Goal: Task Accomplishment & Management: Use online tool/utility

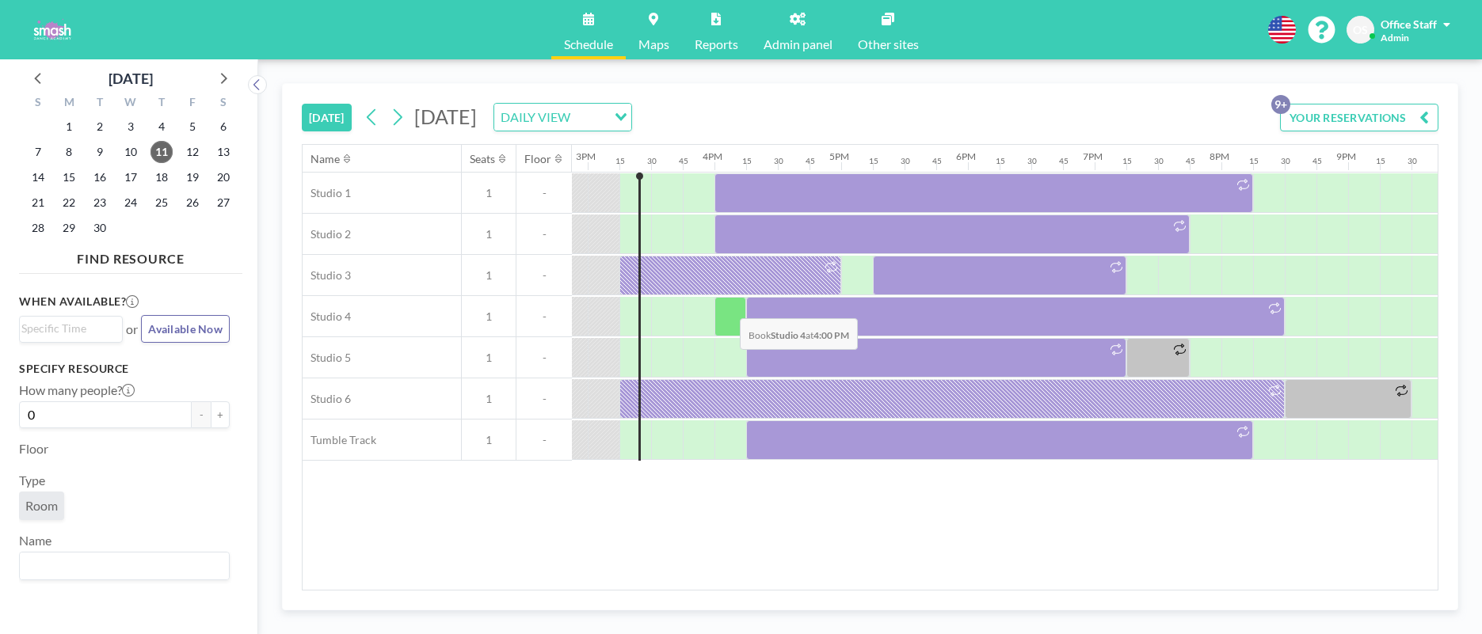
scroll to position [0, 1901]
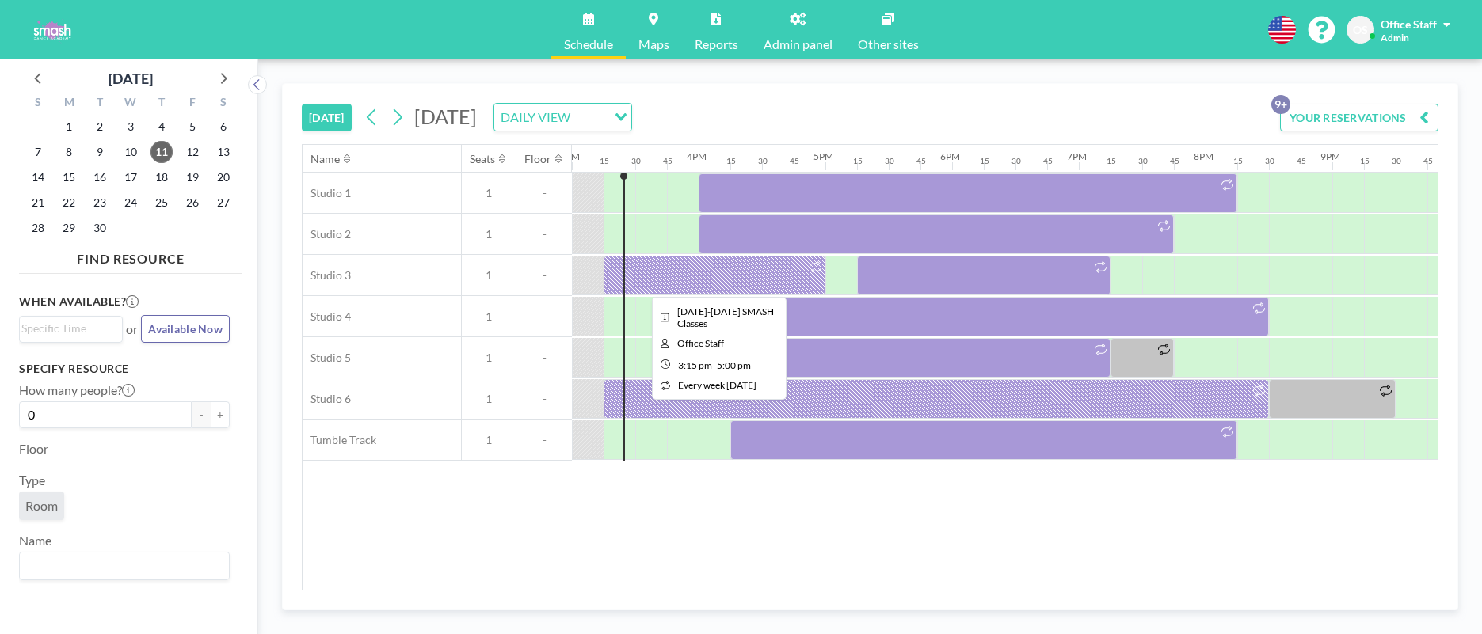
click at [740, 265] on div at bounding box center [714, 276] width 222 height 40
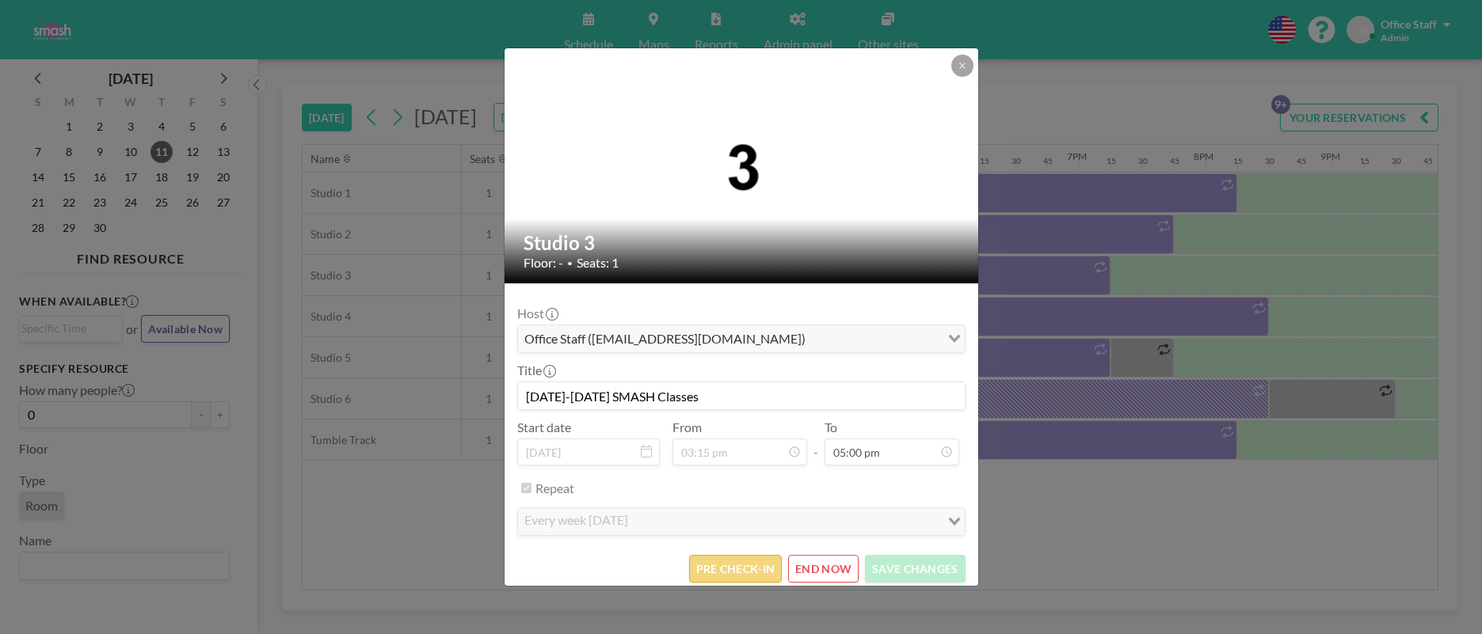
click at [731, 573] on button "PRE CHECK-IN" at bounding box center [735, 569] width 93 height 28
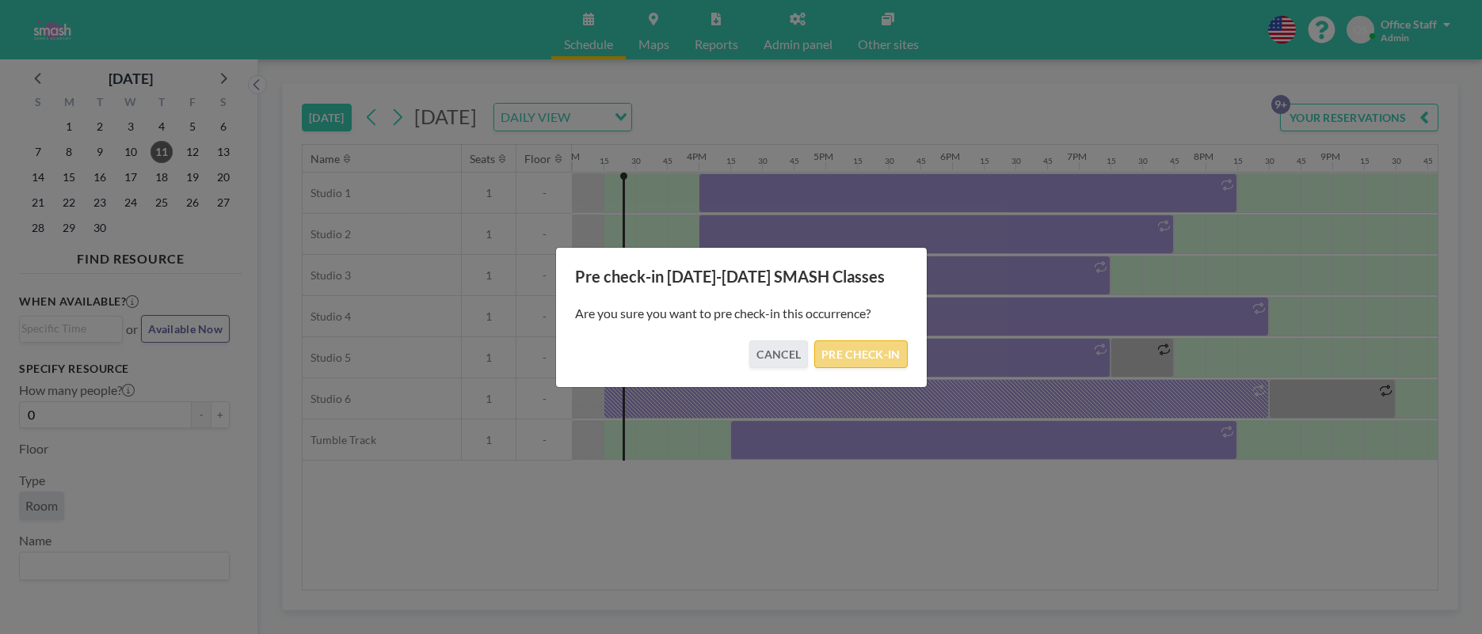
click at [867, 357] on button "PRE CHECK-IN" at bounding box center [860, 355] width 93 height 28
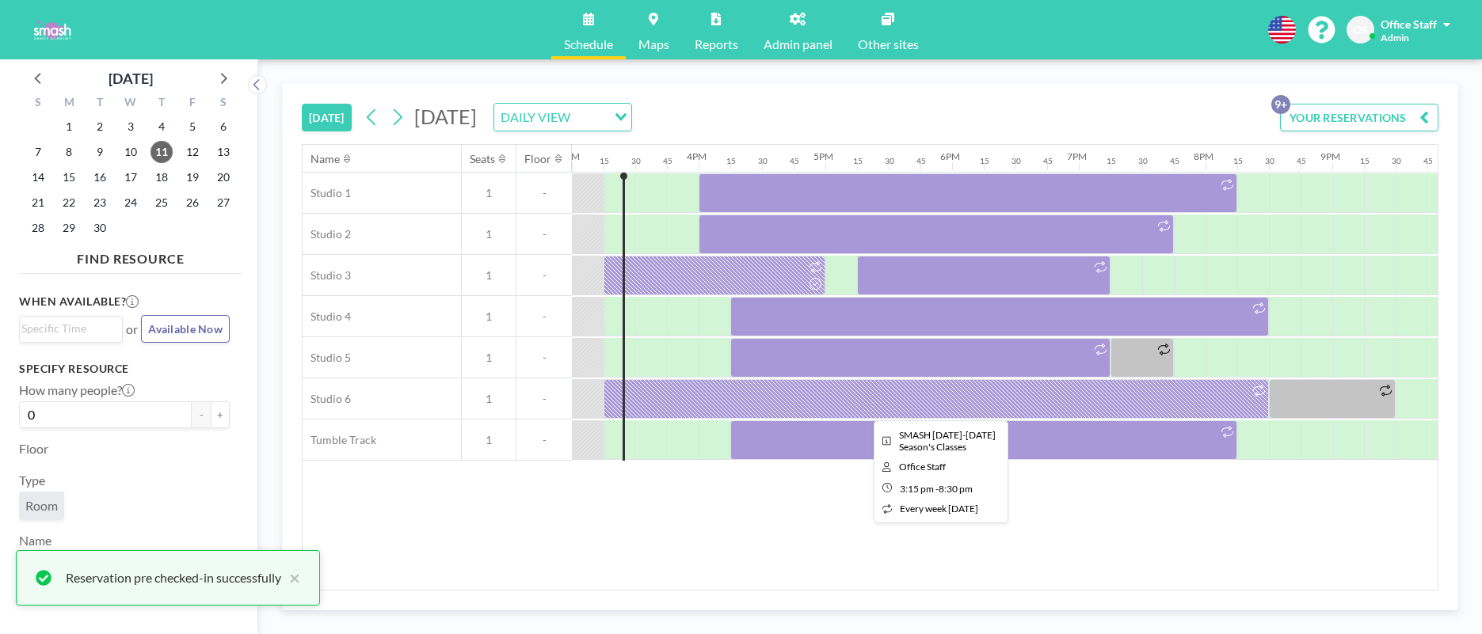
click at [698, 406] on div at bounding box center [935, 399] width 665 height 40
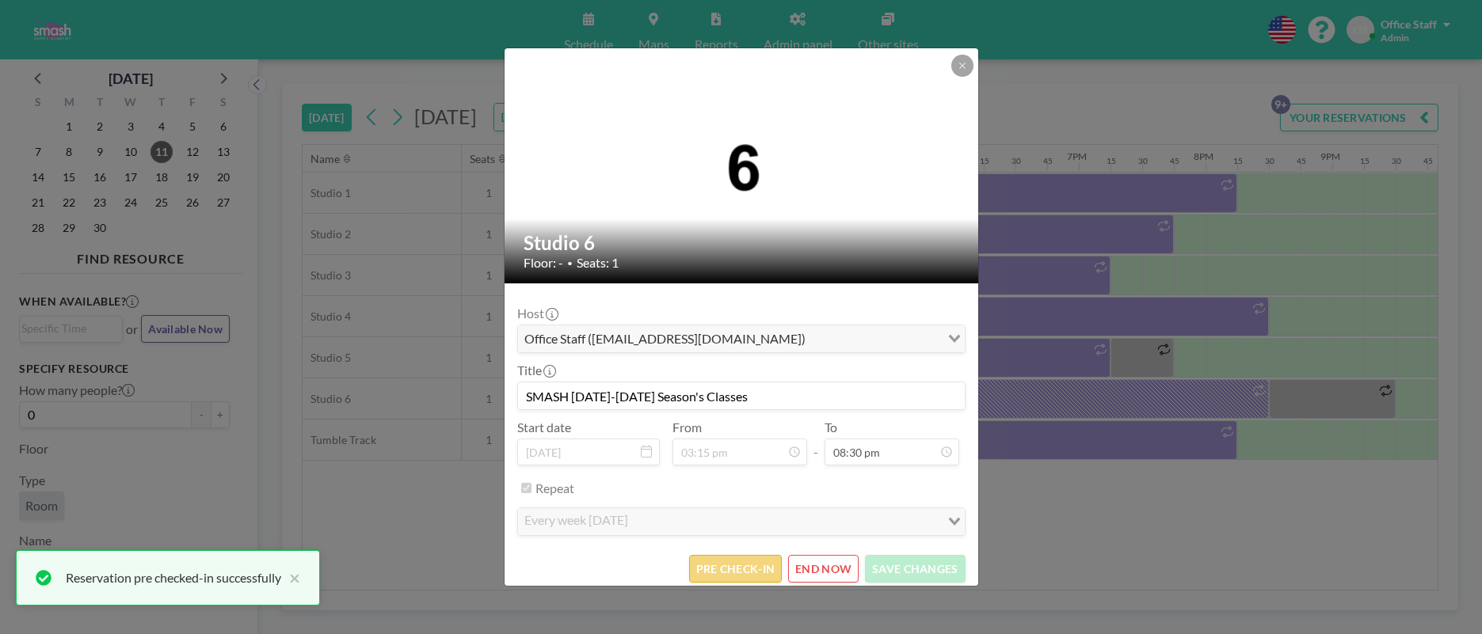
click at [748, 572] on button "PRE CHECK-IN" at bounding box center [735, 569] width 93 height 28
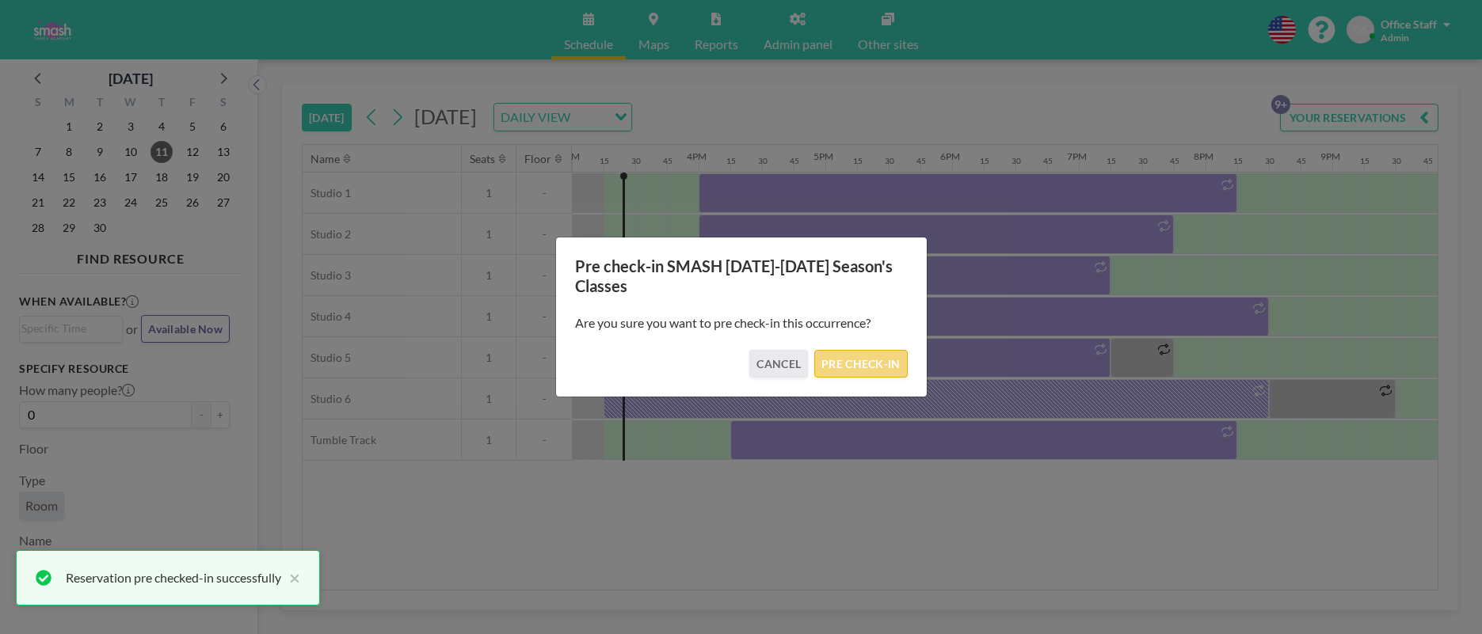
click at [833, 364] on button "PRE CHECK-IN" at bounding box center [860, 364] width 93 height 28
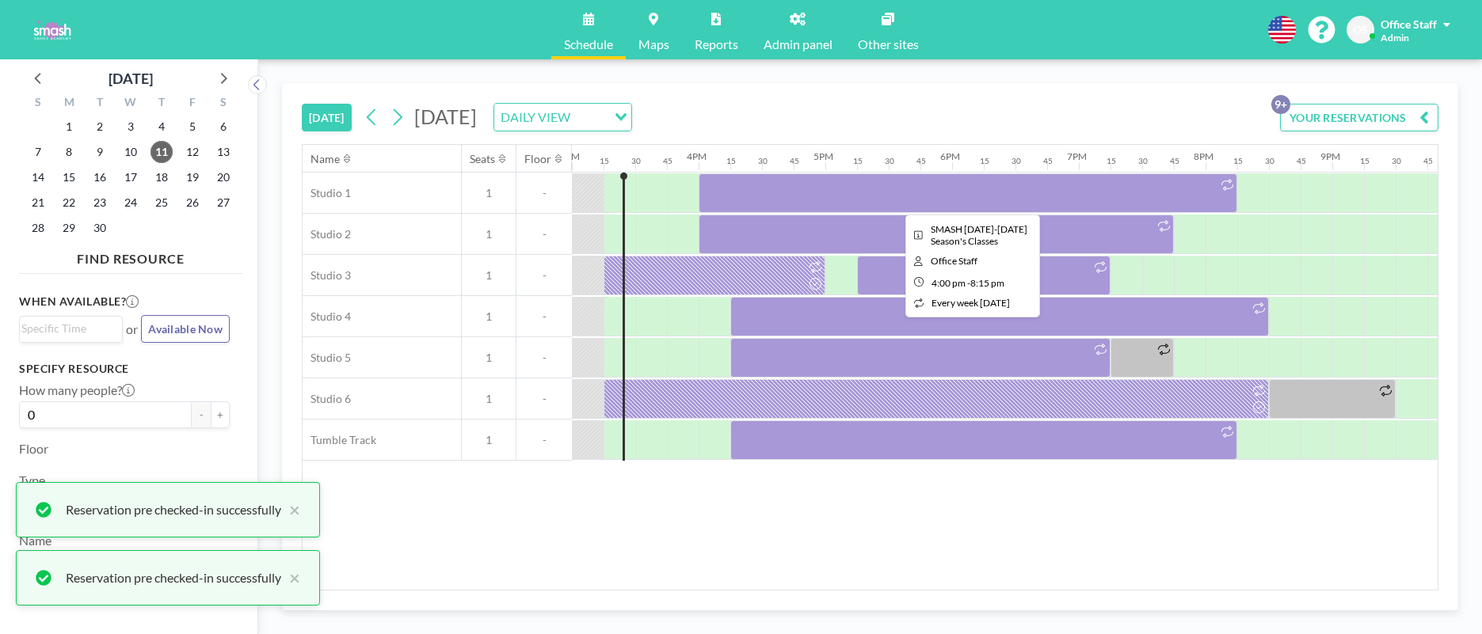
click at [801, 184] on div at bounding box center [968, 193] width 539 height 40
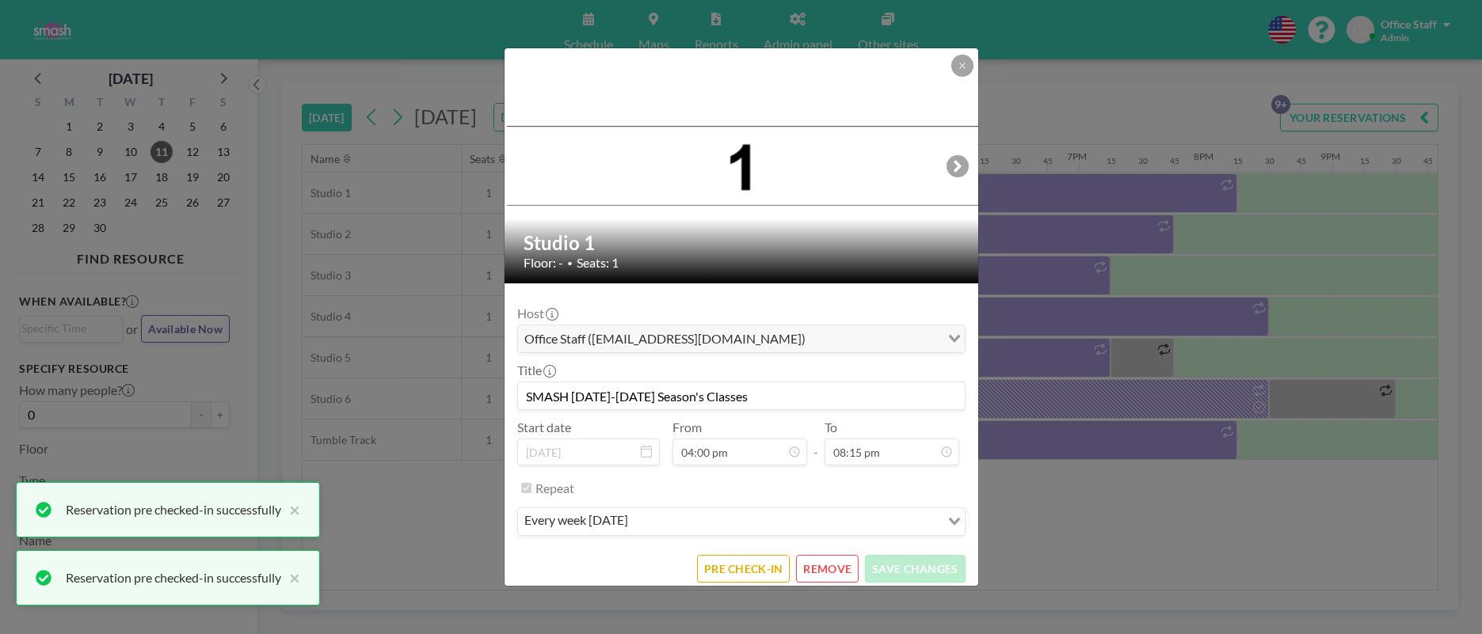
scroll to position [56, 0]
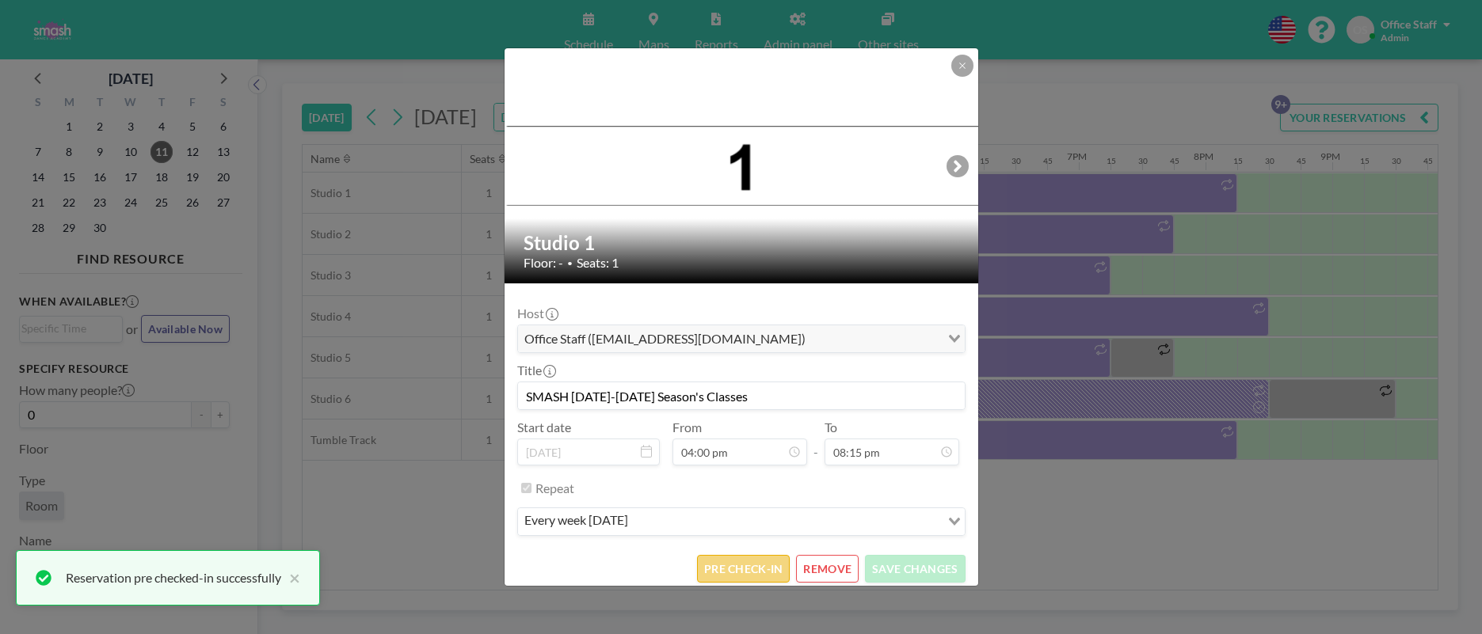
click at [736, 570] on button "PRE CHECK-IN" at bounding box center [743, 569] width 93 height 28
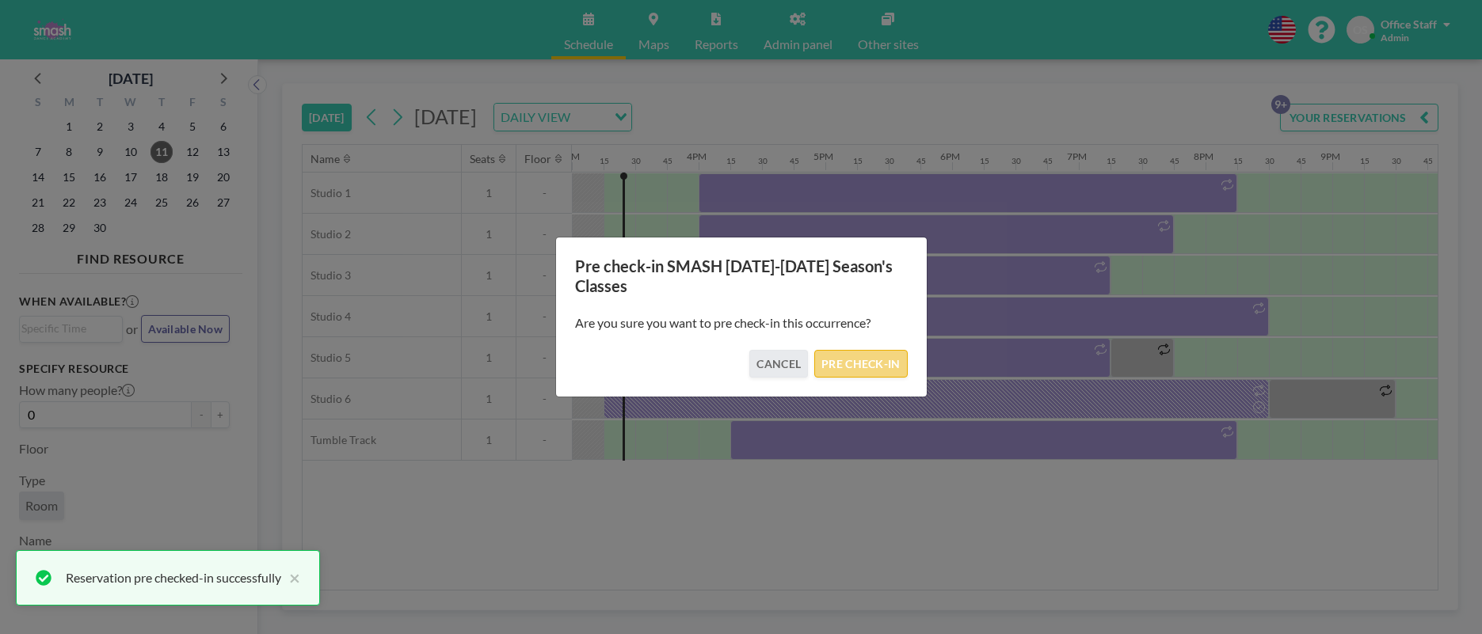
click at [843, 364] on button "PRE CHECK-IN" at bounding box center [860, 364] width 93 height 28
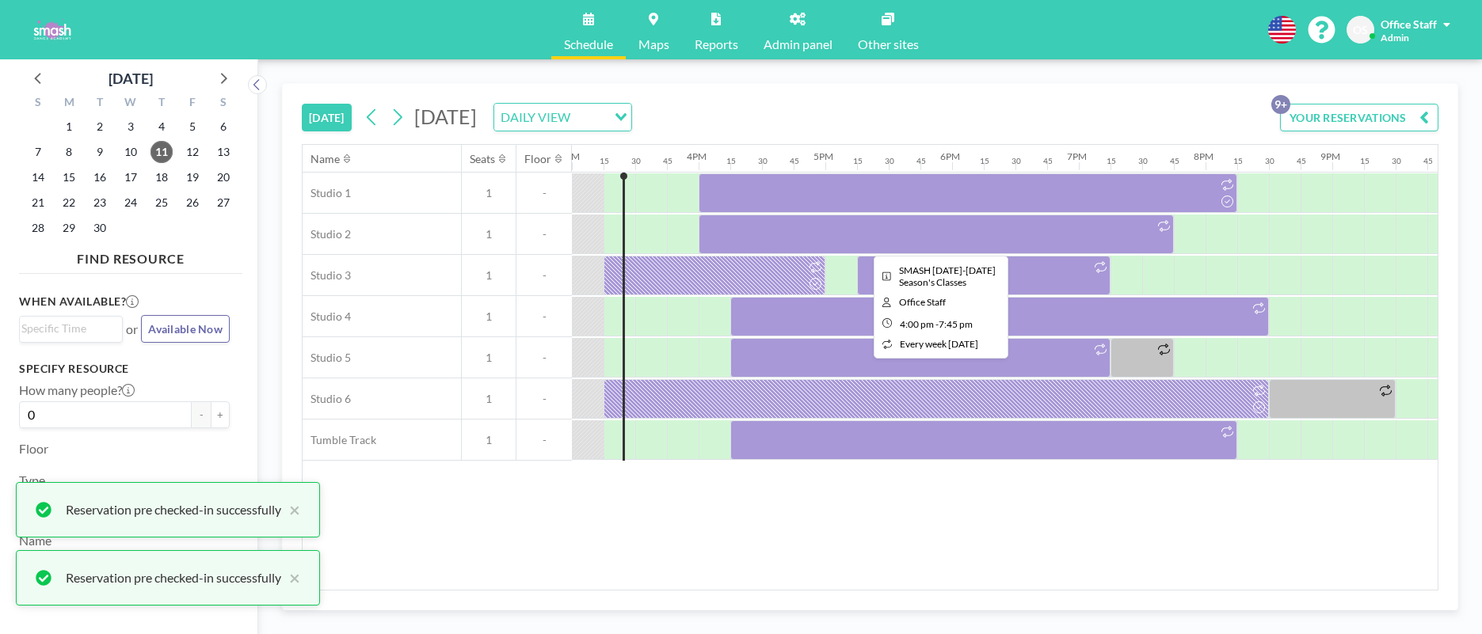
click at [771, 239] on div at bounding box center [936, 235] width 475 height 40
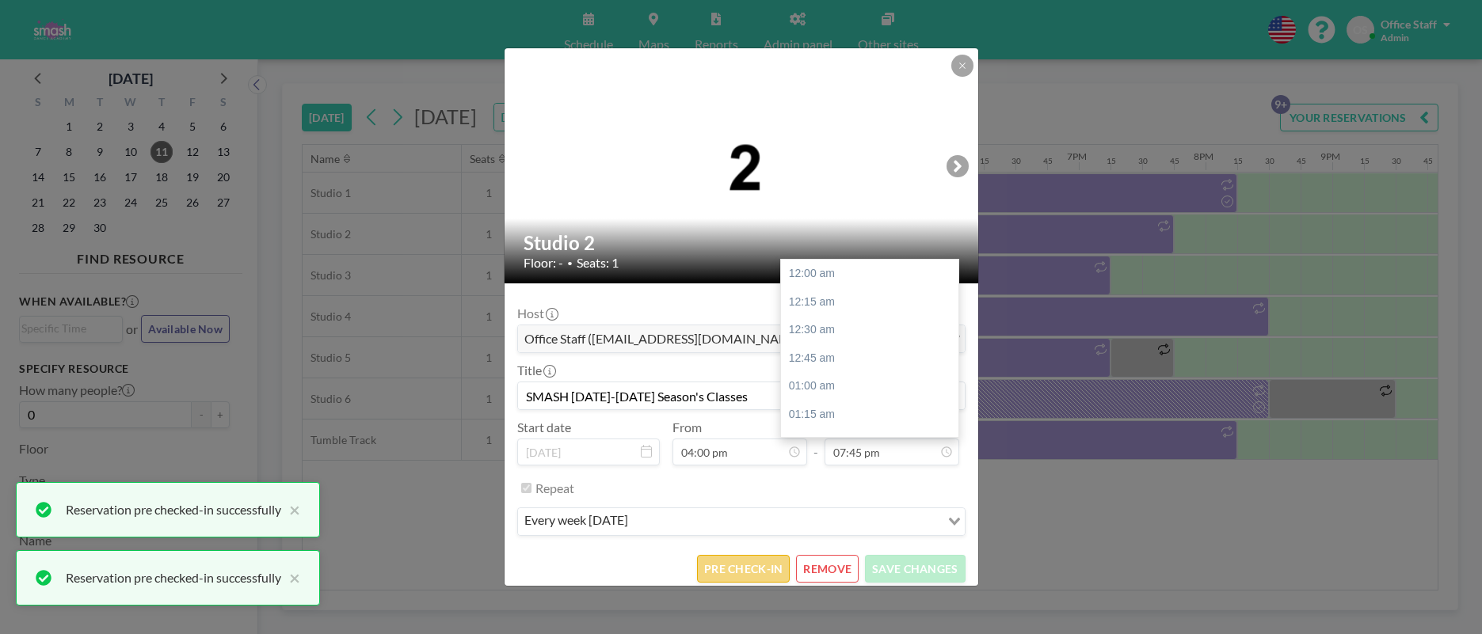
scroll to position [2227, 0]
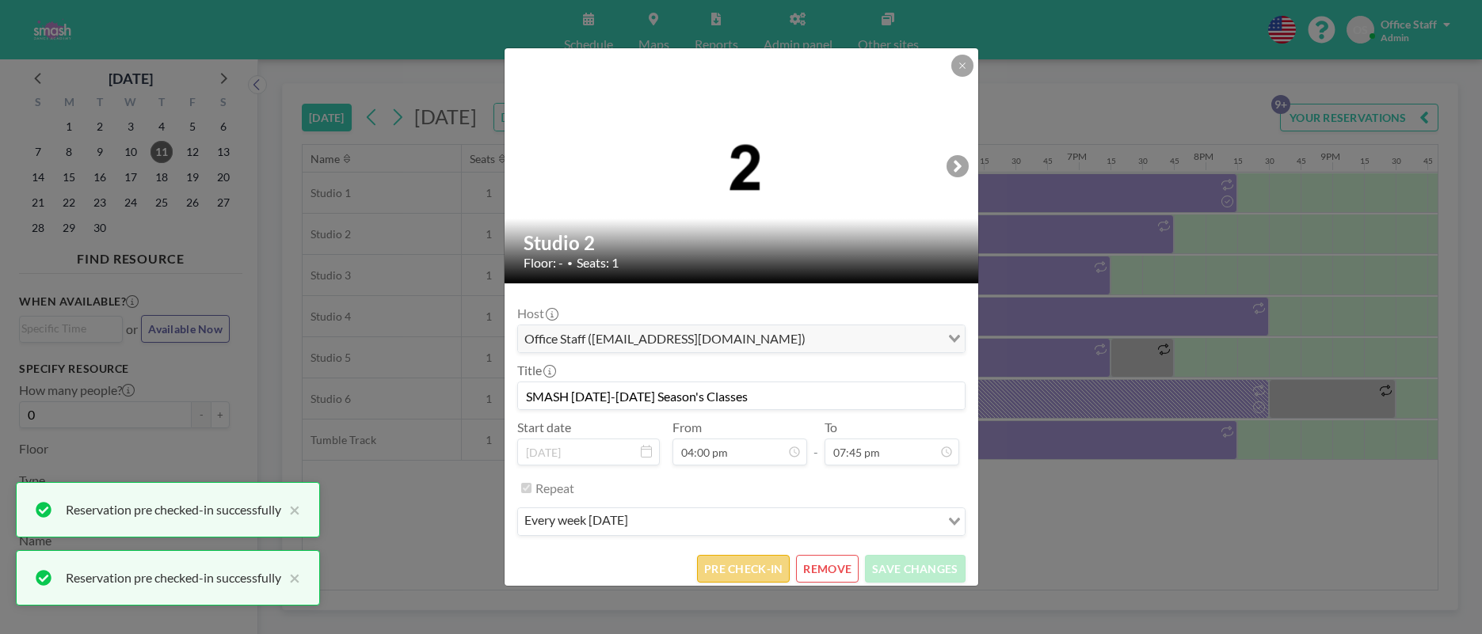
click at [731, 575] on button "PRE CHECK-IN" at bounding box center [743, 569] width 93 height 28
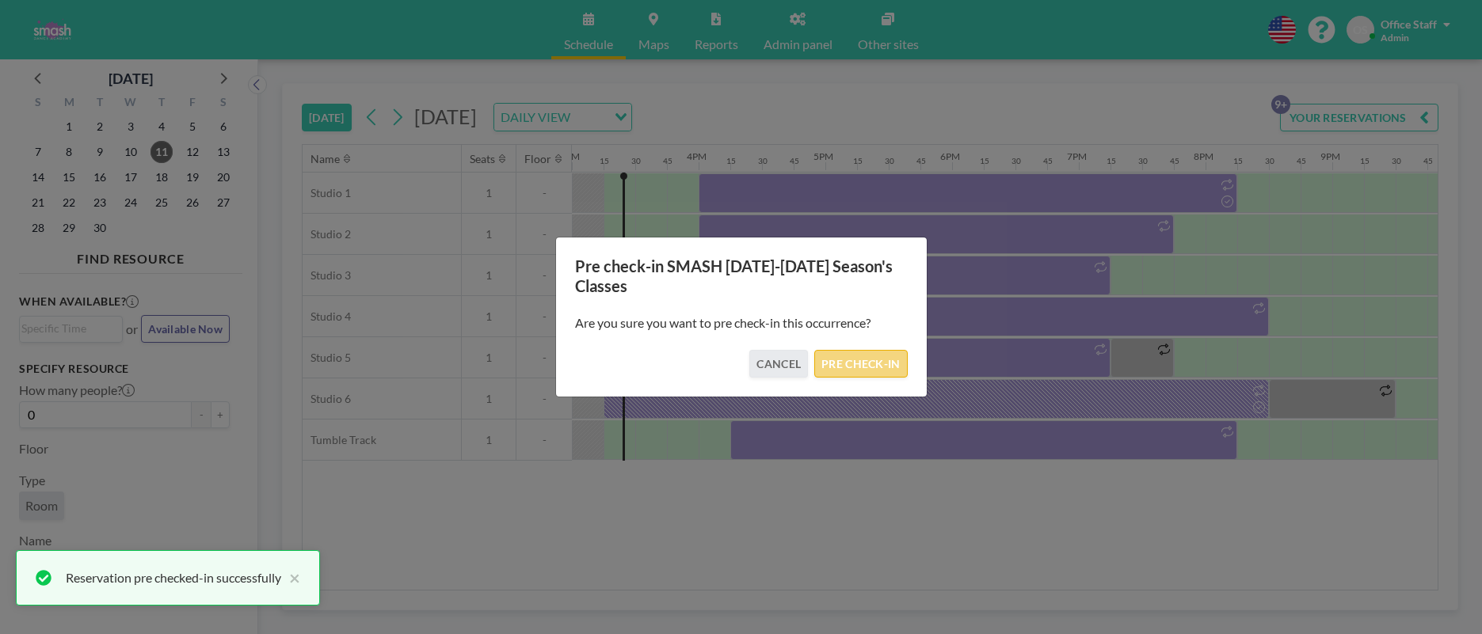
click at [866, 367] on button "PRE CHECK-IN" at bounding box center [860, 364] width 93 height 28
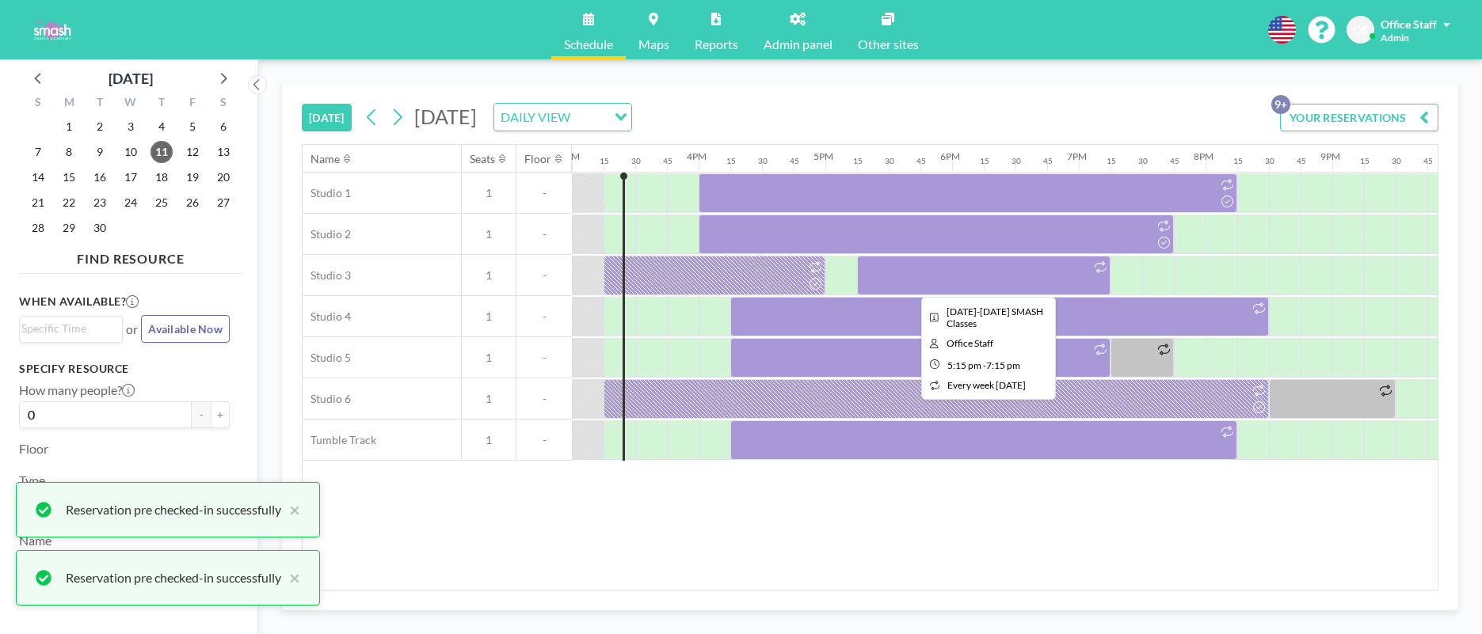
click at [901, 274] on div at bounding box center [983, 276] width 253 height 40
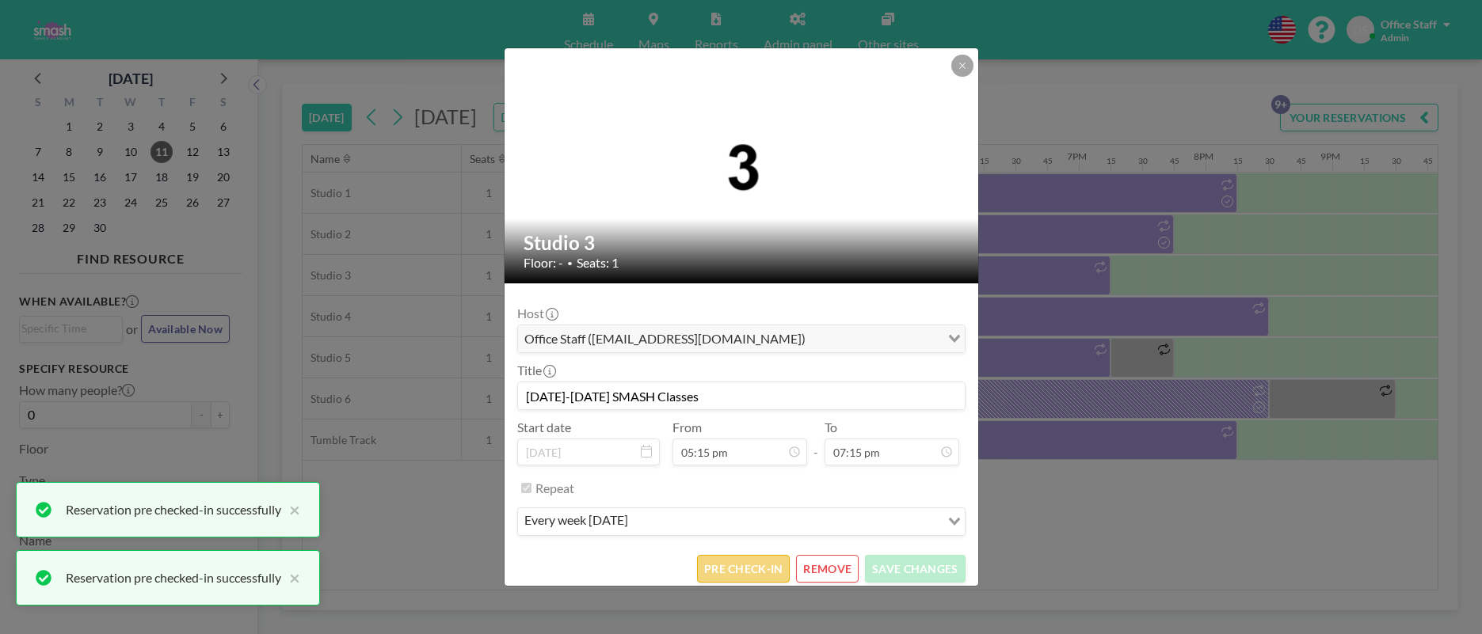
scroll to position [2171, 0]
click at [742, 581] on button "PRE CHECK-IN" at bounding box center [743, 569] width 93 height 28
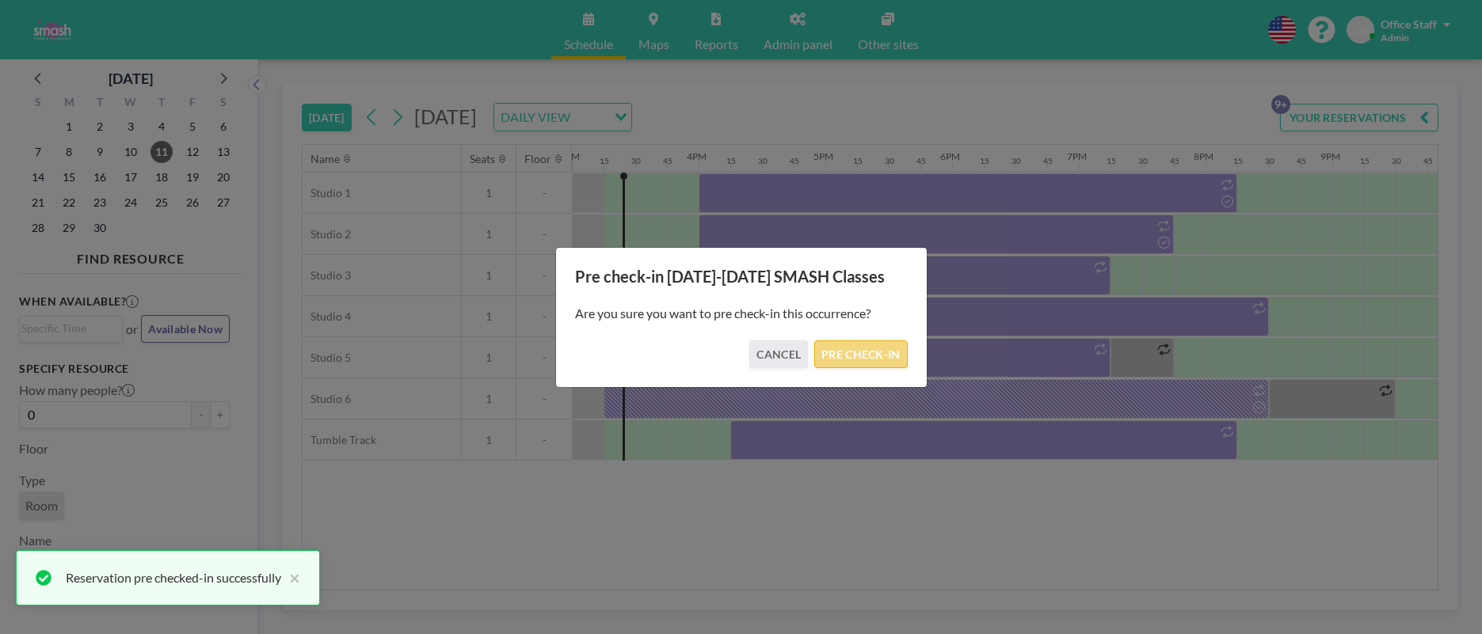
click at [843, 359] on button "PRE CHECK-IN" at bounding box center [860, 355] width 93 height 28
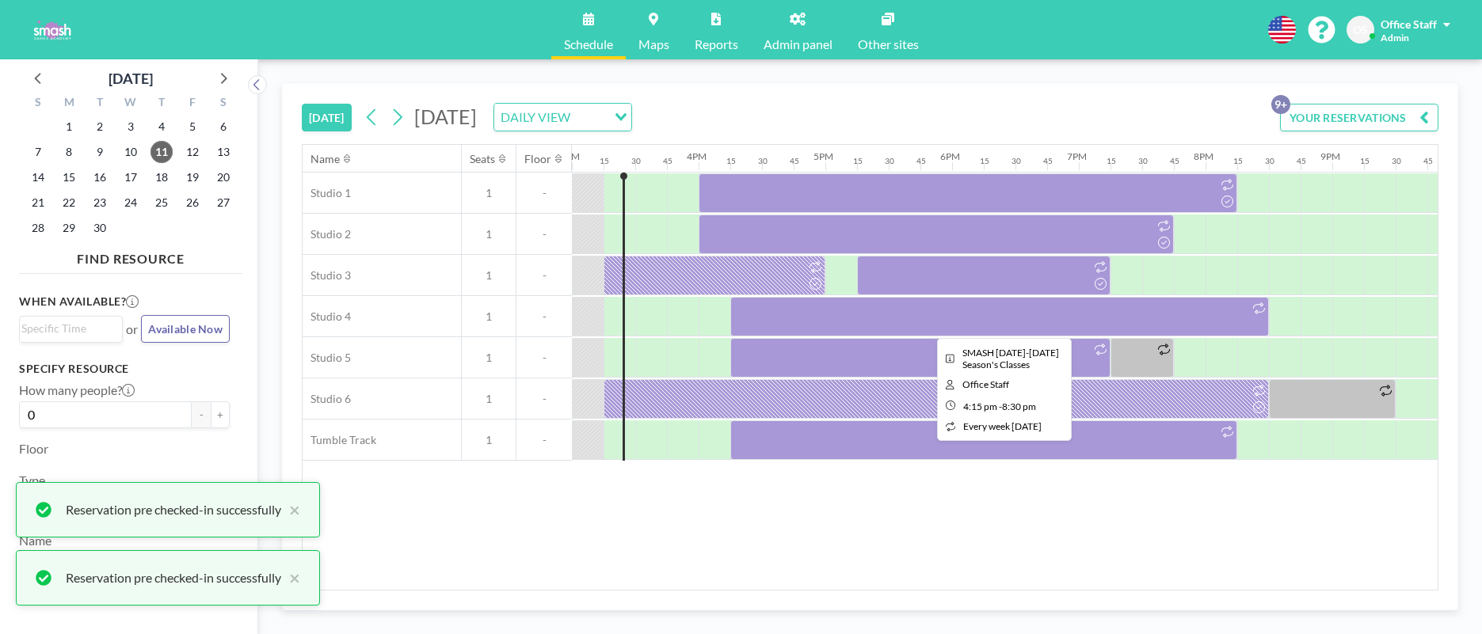
click at [938, 314] on div at bounding box center [999, 317] width 539 height 40
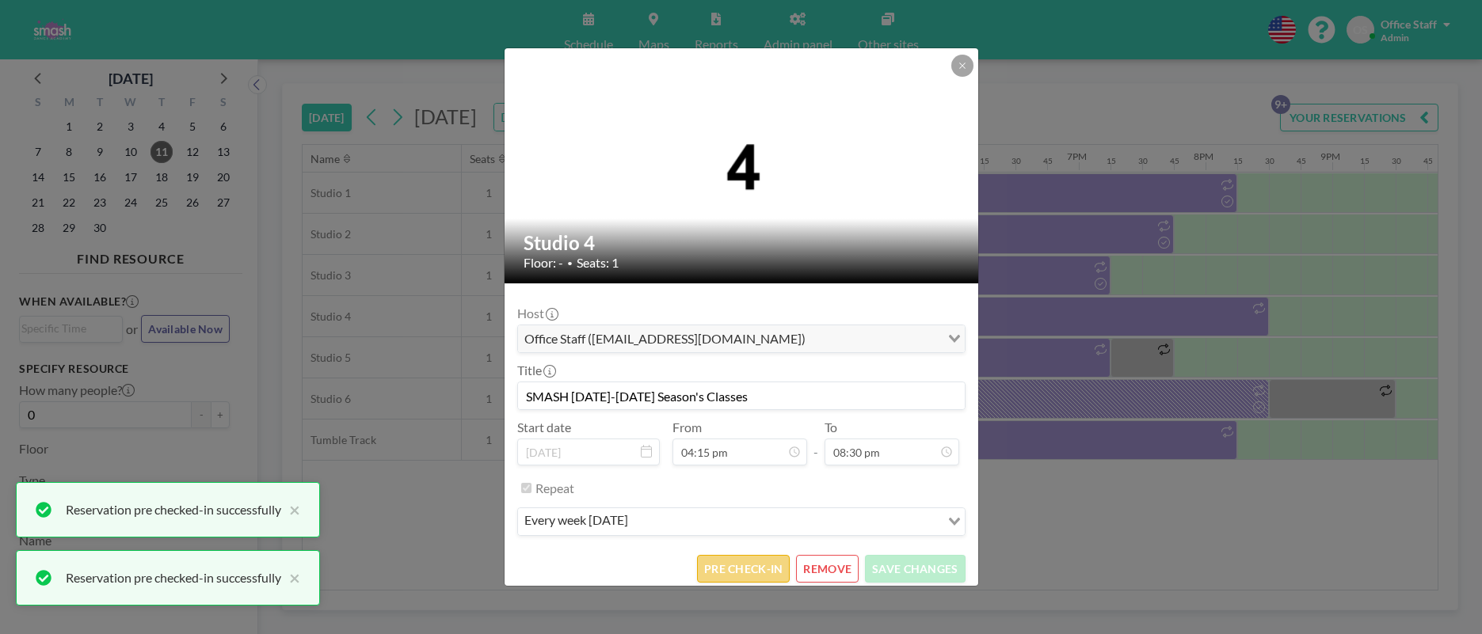
scroll to position [2312, 0]
click at [729, 576] on button "PRE CHECK-IN" at bounding box center [743, 569] width 93 height 28
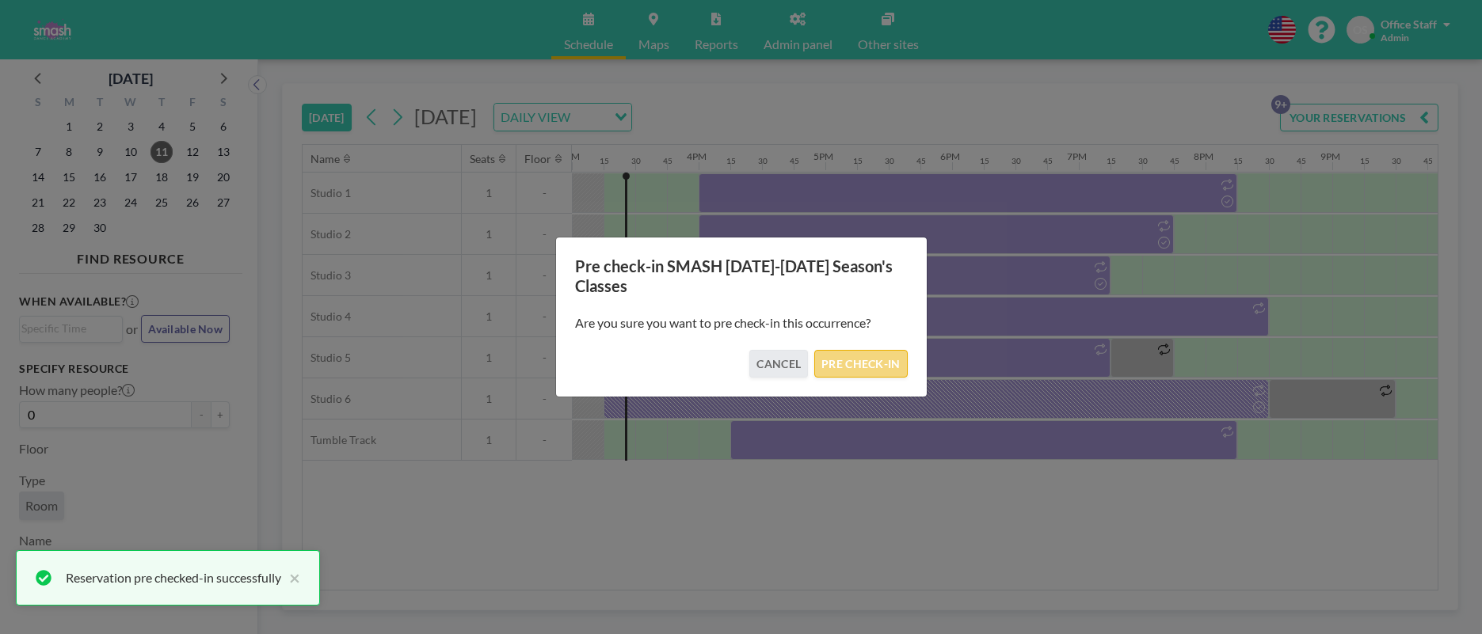
click at [851, 362] on button "PRE CHECK-IN" at bounding box center [860, 364] width 93 height 28
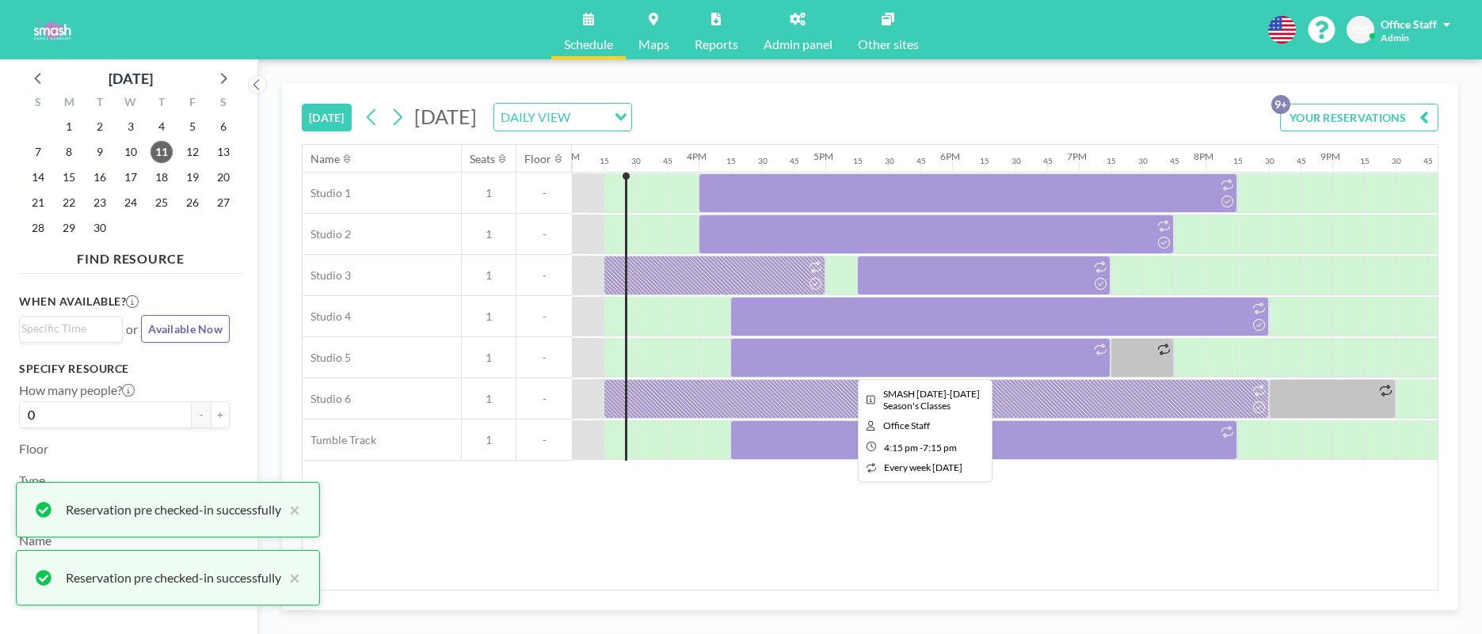
click at [924, 368] on div at bounding box center [920, 358] width 380 height 40
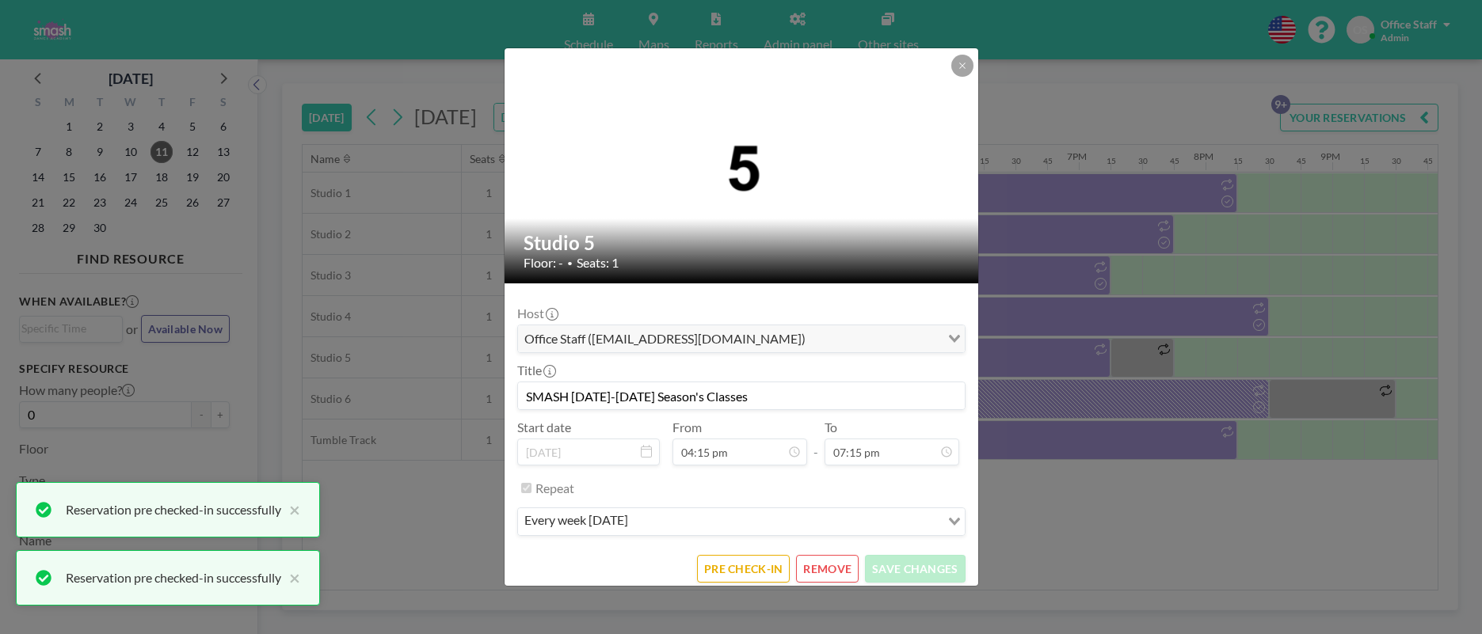
scroll to position [2171, 0]
click at [762, 565] on button "PRE CHECK-IN" at bounding box center [743, 569] width 93 height 28
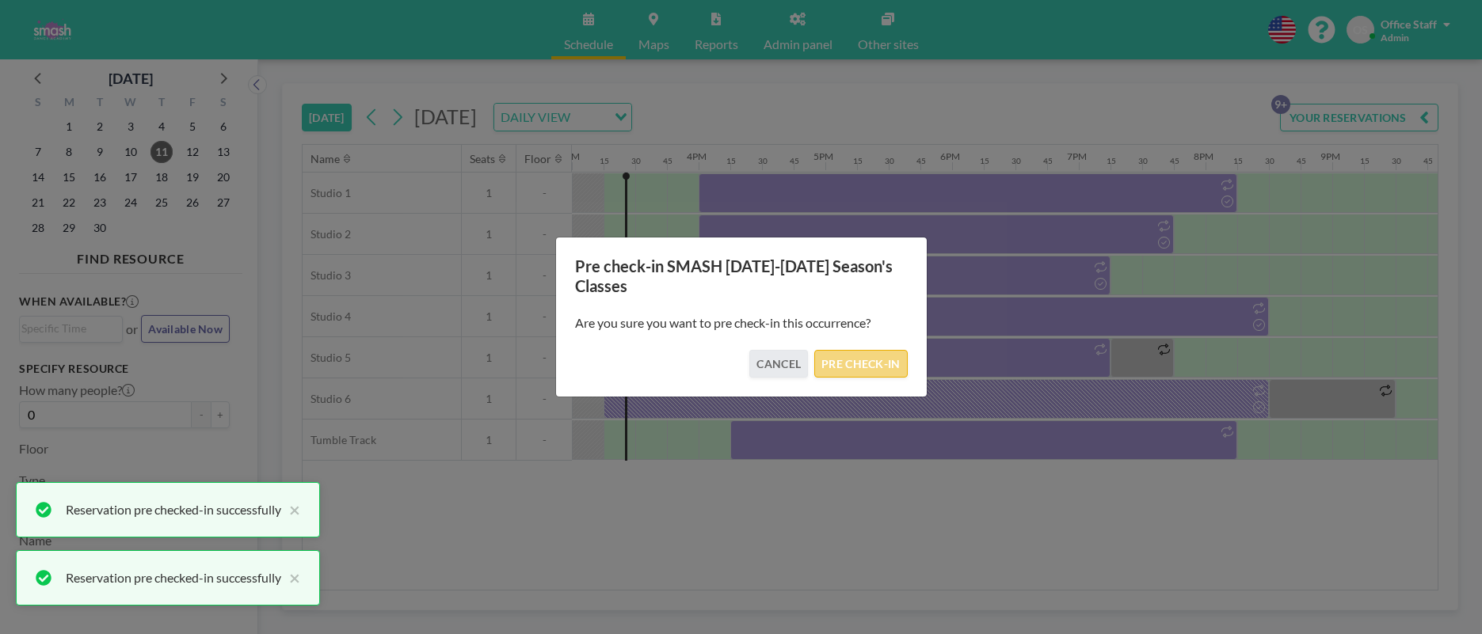
click at [864, 352] on button "PRE CHECK-IN" at bounding box center [860, 364] width 93 height 28
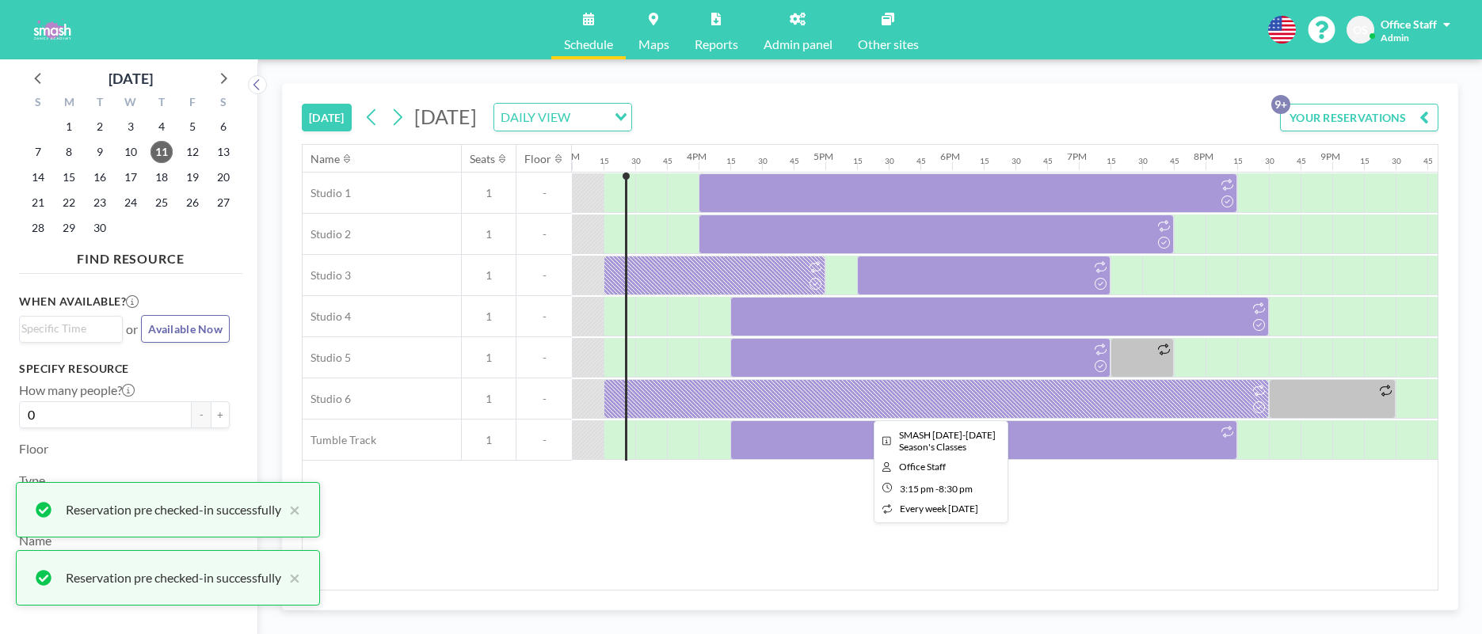
click at [1029, 408] on div at bounding box center [935, 399] width 665 height 40
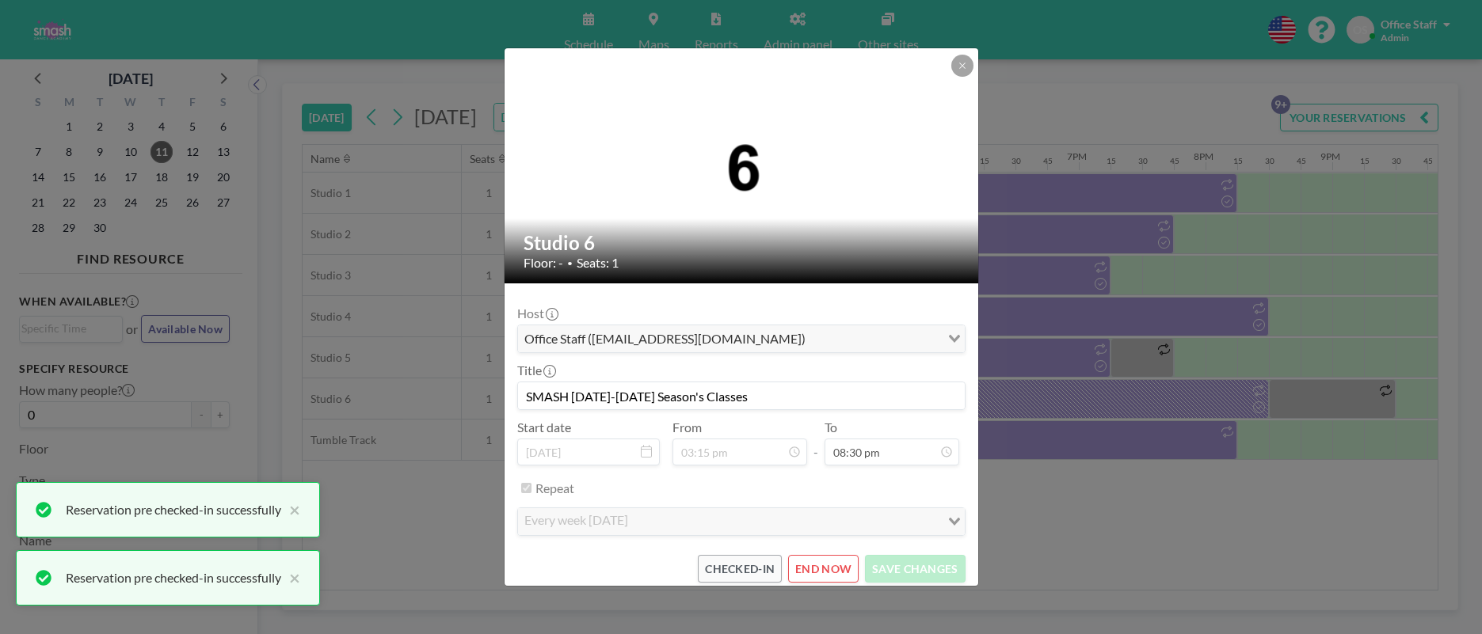
scroll to position [0, 0]
click at [1100, 440] on div "Studio 6 Floor: - • Seats: 1 Host Office Staff ([EMAIL_ADDRESS][DOMAIN_NAME]) L…" at bounding box center [741, 317] width 1482 height 634
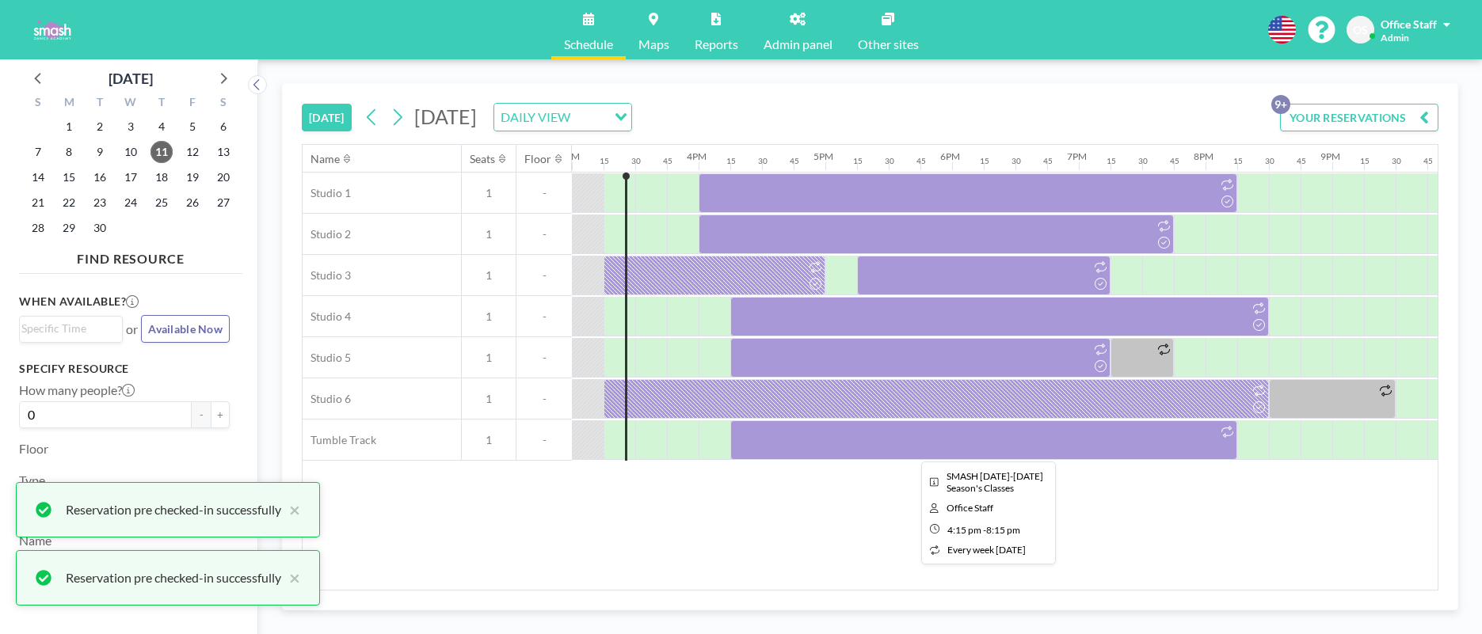
click at [1033, 446] on div at bounding box center [983, 441] width 507 height 40
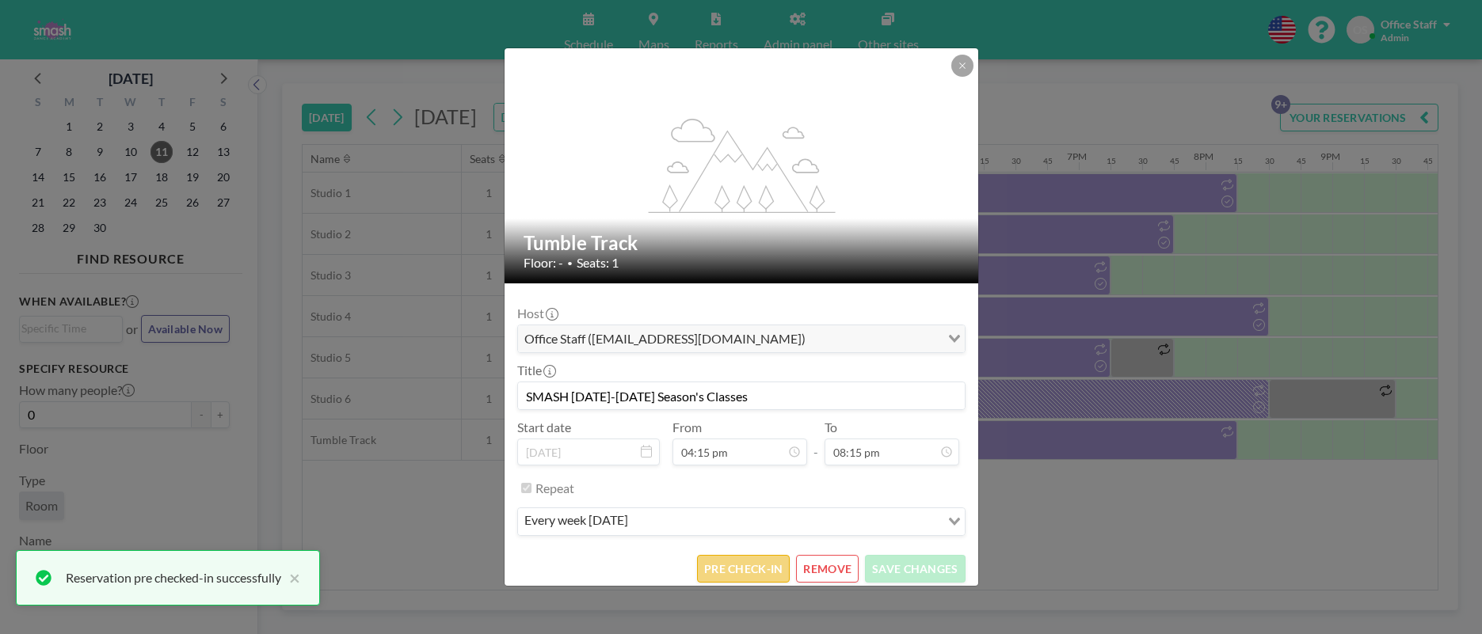
scroll to position [85, 0]
click at [733, 567] on button "PRE CHECK-IN" at bounding box center [743, 569] width 93 height 28
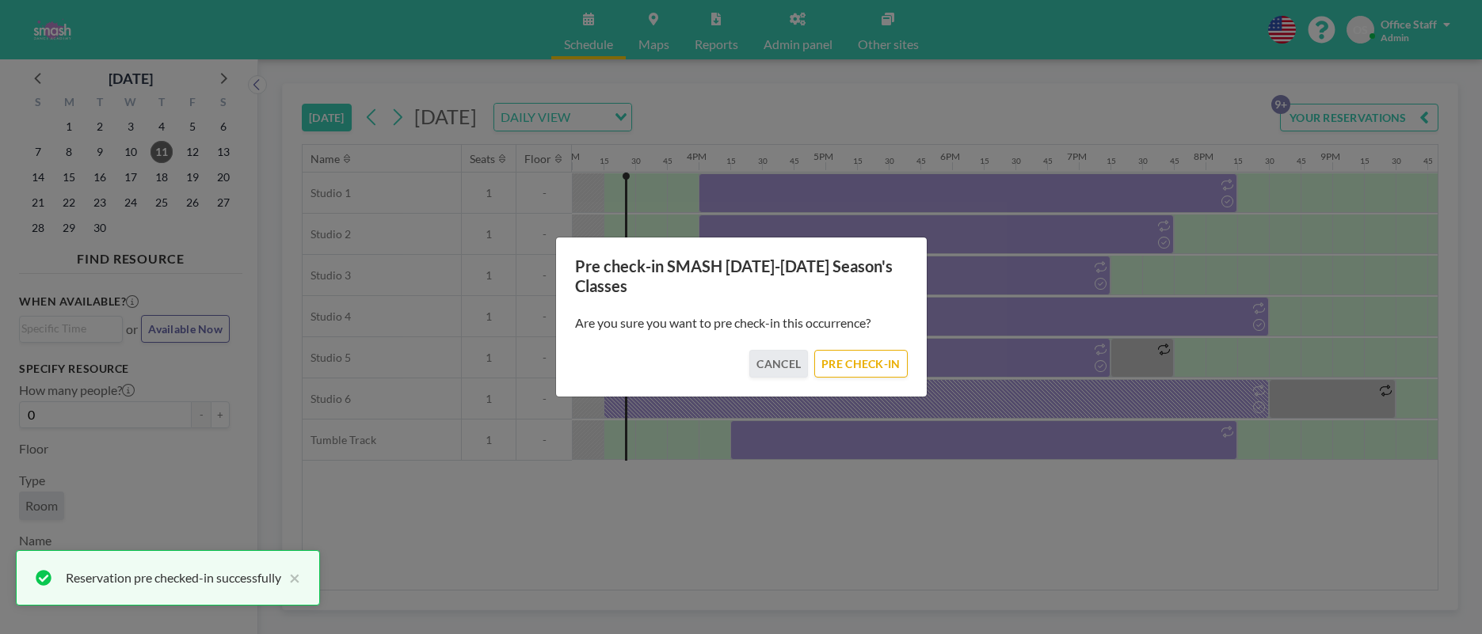
drag, startPoint x: 843, startPoint y: 367, endPoint x: 1149, endPoint y: 366, distance: 305.7
click at [844, 367] on button "PRE CHECK-IN" at bounding box center [860, 364] width 93 height 28
